Goal: Find specific page/section: Find specific page/section

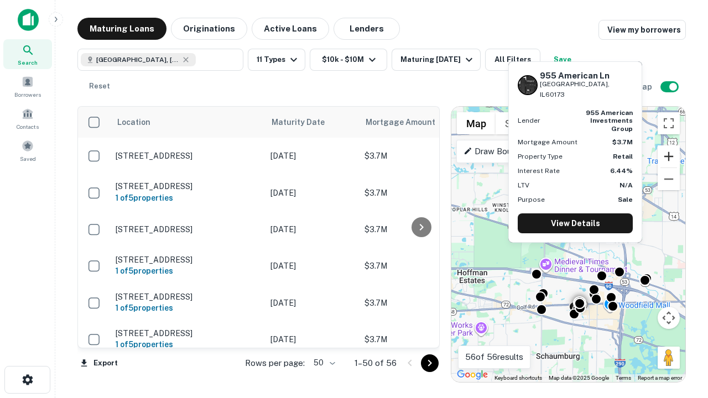
click at [669, 157] on button "Zoom in" at bounding box center [669, 157] width 22 height 22
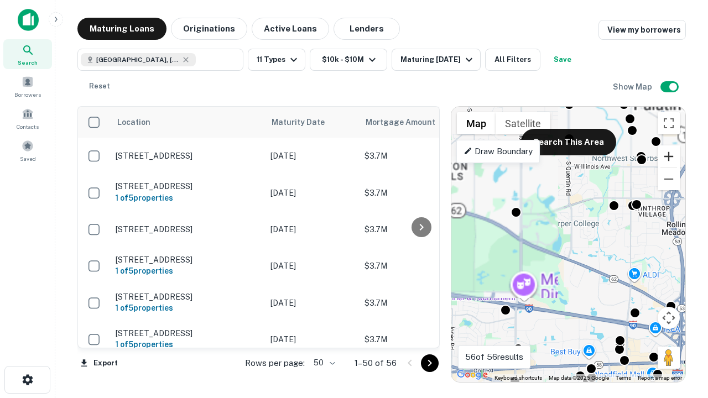
click at [669, 157] on button "Zoom in" at bounding box center [669, 157] width 22 height 22
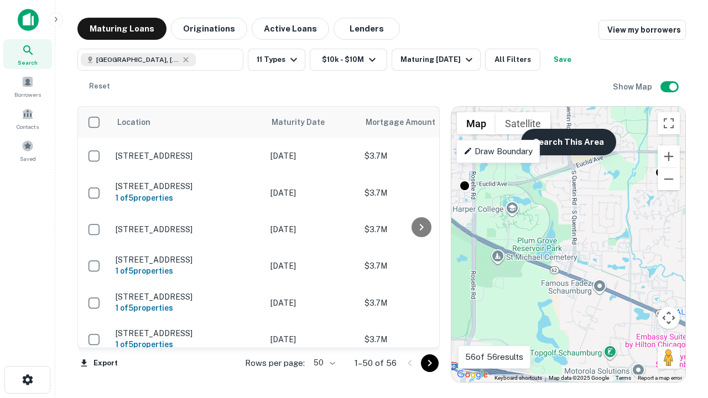
click at [568, 142] on button "Search This Area" at bounding box center [568, 142] width 95 height 27
